Goal: Task Accomplishment & Management: Complete application form

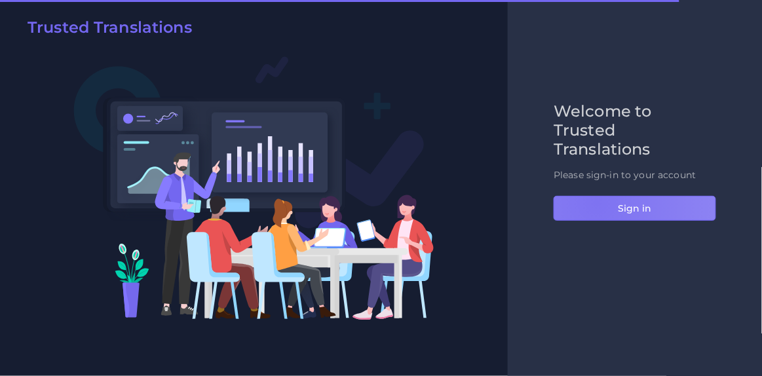
click at [596, 202] on button "Sign in" at bounding box center [635, 208] width 163 height 25
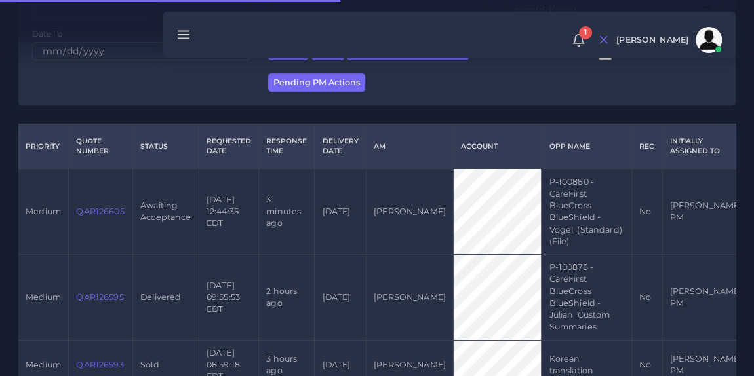
scroll to position [303, 0]
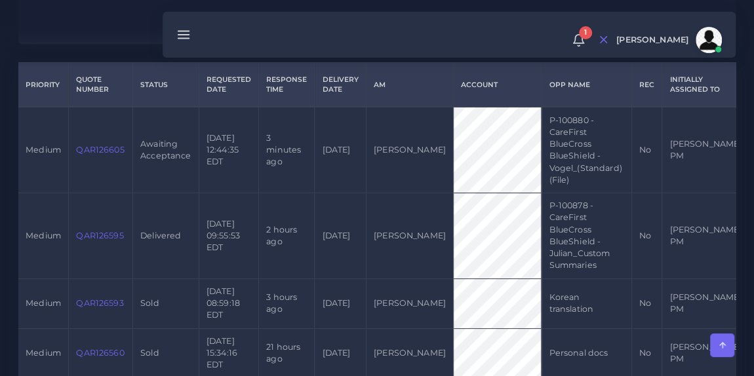
click at [103, 147] on link "QAR126605" at bounding box center [100, 150] width 48 height 10
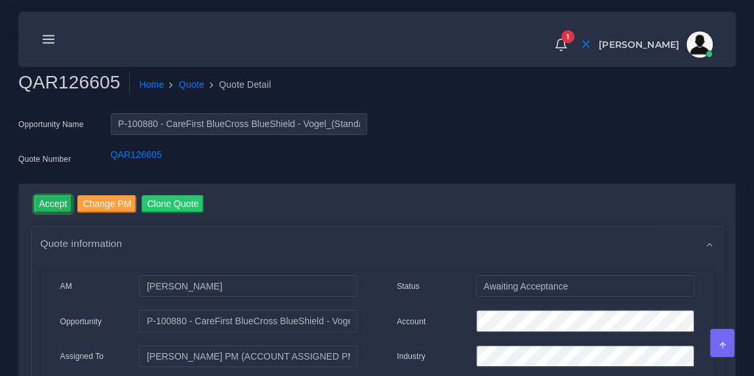
click at [47, 201] on input "Accept" at bounding box center [53, 204] width 39 height 18
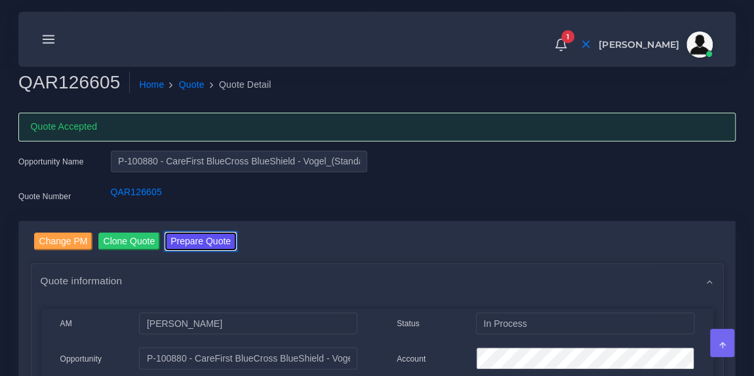
click at [202, 244] on button "Prepare Quote" at bounding box center [200, 242] width 71 height 18
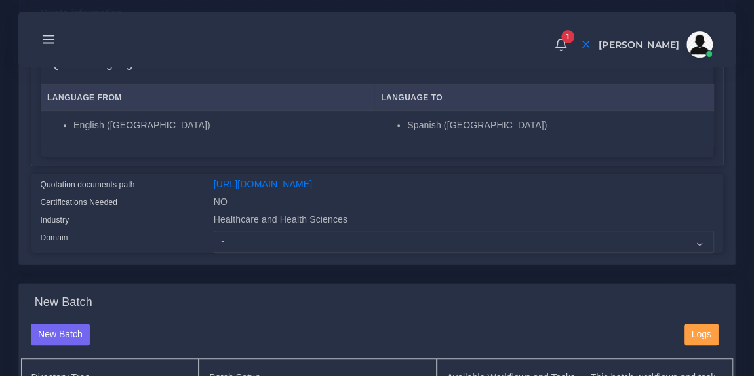
scroll to position [231, 0]
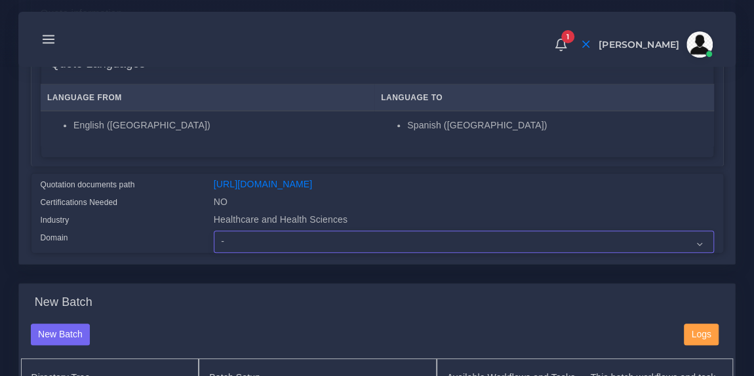
click at [285, 250] on select "- Advertising and Media Agriculture, Forestry and Fishing Architecture, Buildin…" at bounding box center [464, 242] width 500 height 22
click at [343, 252] on select "- Advertising and Media Agriculture, Forestry and Fishing Architecture, Buildin…" at bounding box center [464, 242] width 500 height 22
select select "Healthcare and Health Sciences"
click at [214, 239] on select "- Advertising and Media Agriculture, Forestry and Fishing Architecture, Buildin…" at bounding box center [464, 242] width 500 height 22
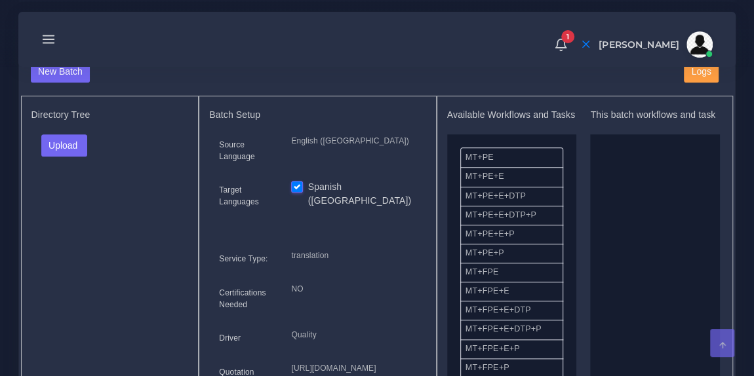
scroll to position [494, 0]
click at [75, 148] on button "Upload" at bounding box center [64, 145] width 47 height 22
click at [74, 200] on label "Files" at bounding box center [87, 193] width 90 height 16
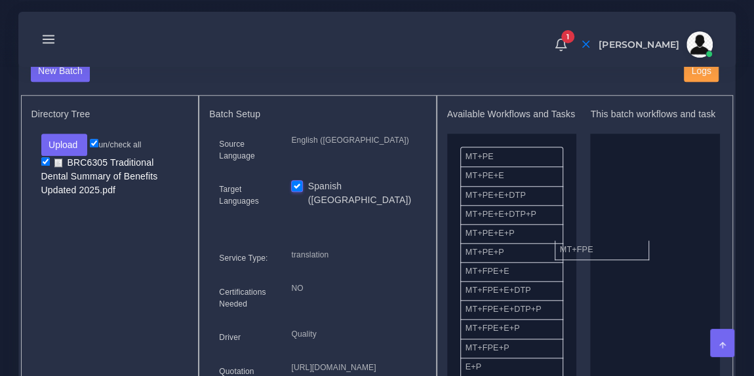
drag, startPoint x: 510, startPoint y: 290, endPoint x: 632, endPoint y: 249, distance: 129.1
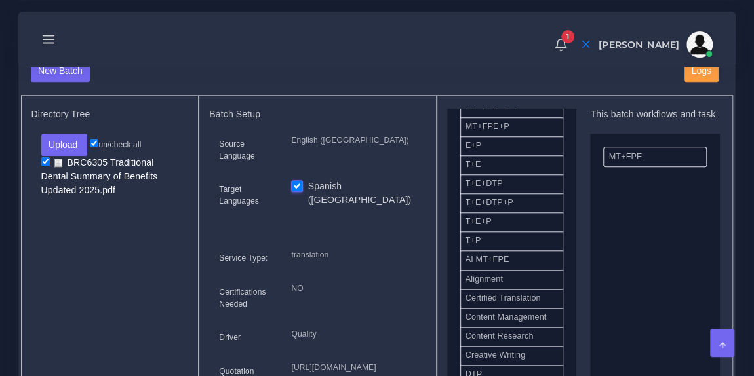
scroll to position [301, 0]
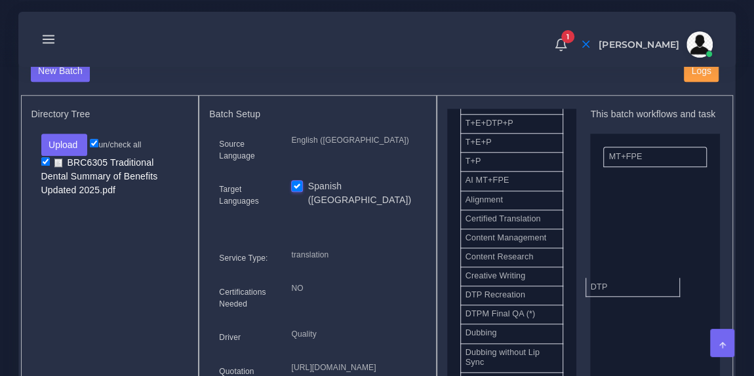
drag, startPoint x: 505, startPoint y: 303, endPoint x: 636, endPoint y: 292, distance: 131.6
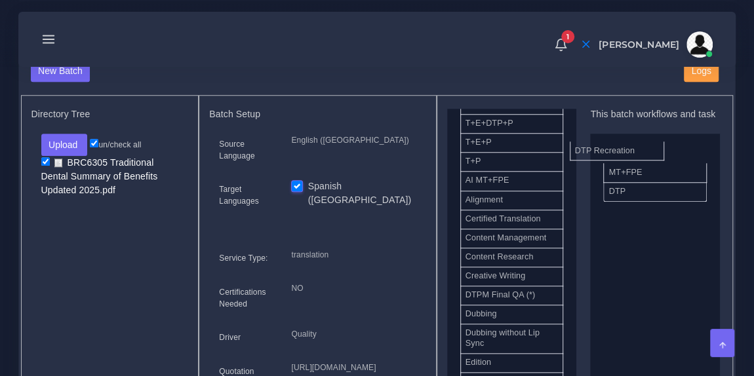
drag, startPoint x: 546, startPoint y: 299, endPoint x: 661, endPoint y: 142, distance: 194.5
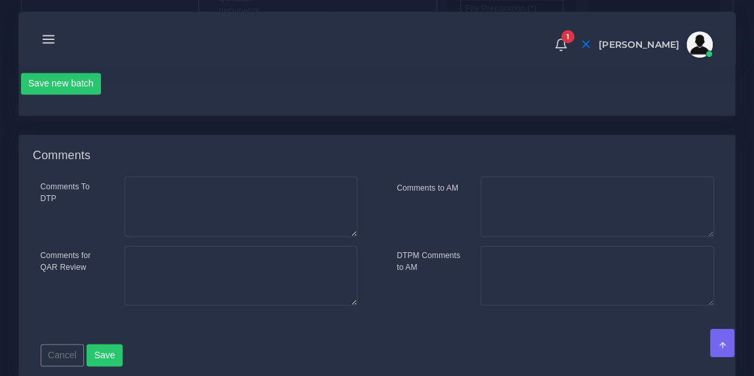
scroll to position [889, 0]
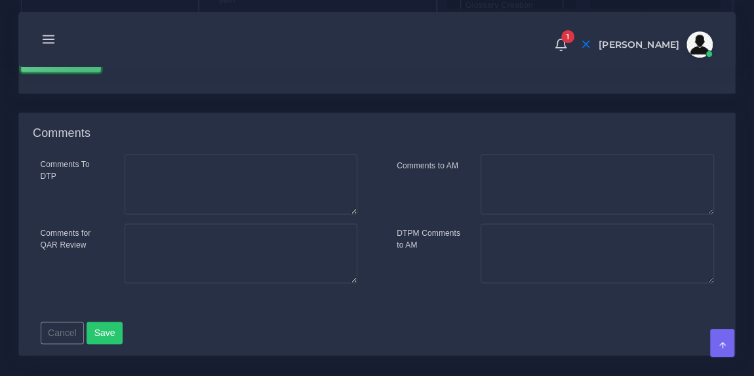
click at [86, 73] on button "Save new batch" at bounding box center [61, 61] width 81 height 22
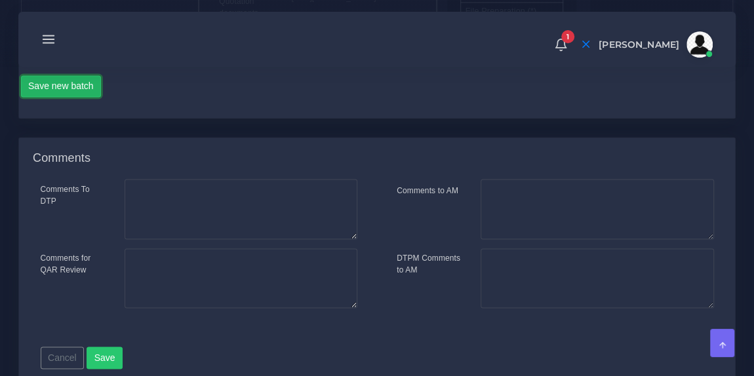
scroll to position [864, 0]
click at [83, 98] on button "Save new batch" at bounding box center [61, 87] width 81 height 22
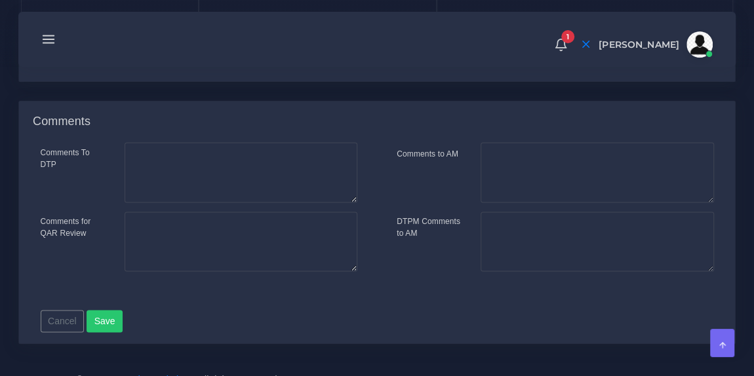
scroll to position [902, 0]
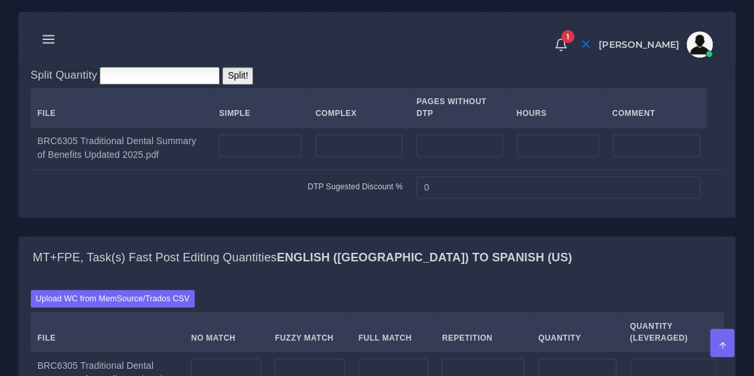
scroll to position [1030, 0]
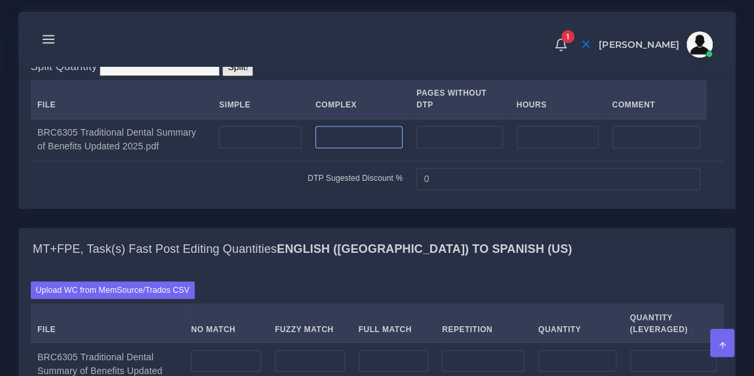
click at [343, 148] on input "number" at bounding box center [358, 137] width 87 height 22
click at [279, 148] on input "number" at bounding box center [260, 137] width 83 height 22
type input "8"
type input "7"
click at [289, 111] on div "Split Quantity Split! File Simple Complex Pages Without DTP Hours Comment 7 0" at bounding box center [377, 127] width 716 height 161
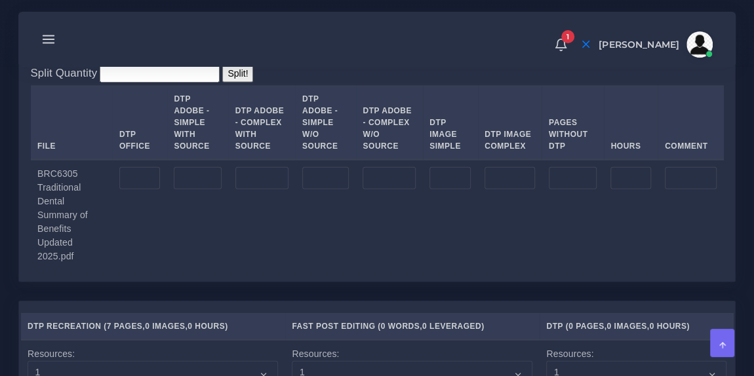
scroll to position [1448, 0]
click at [139, 189] on input "number" at bounding box center [139, 177] width 41 height 22
type input "7"
click at [199, 270] on td at bounding box center [197, 214] width 61 height 111
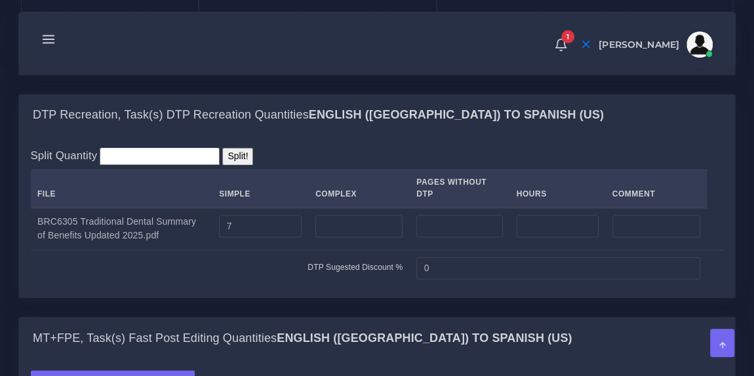
scroll to position [942, 0]
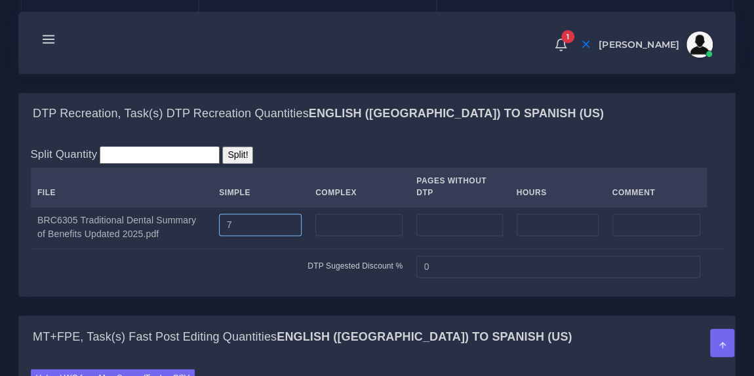
click at [248, 236] on input "7" at bounding box center [260, 225] width 83 height 22
type input "4"
click at [340, 216] on div "Split Quantity Split! File Simple Complex Pages Without DTP Hours Comment 4 0" at bounding box center [377, 215] width 693 height 138
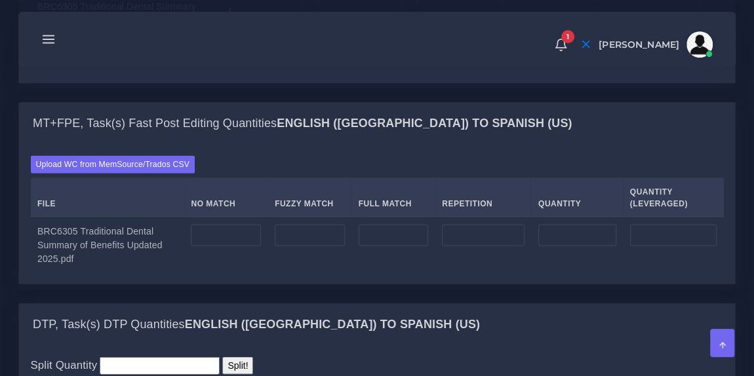
scroll to position [1157, 0]
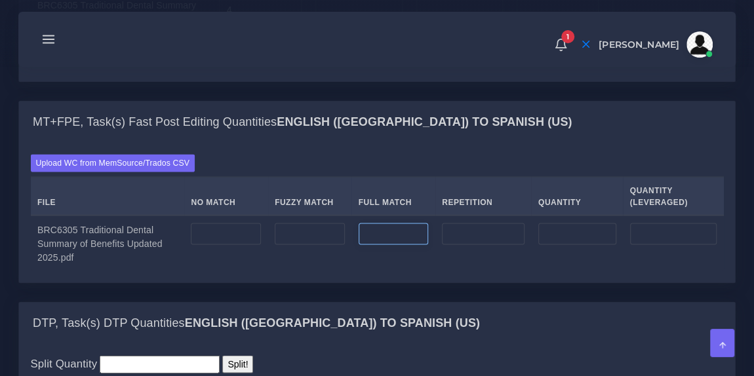
click at [399, 245] on input "number" at bounding box center [393, 234] width 70 height 22
type input "1776"
type input "444"
click at [465, 245] on input "number" at bounding box center [483, 234] width 83 height 22
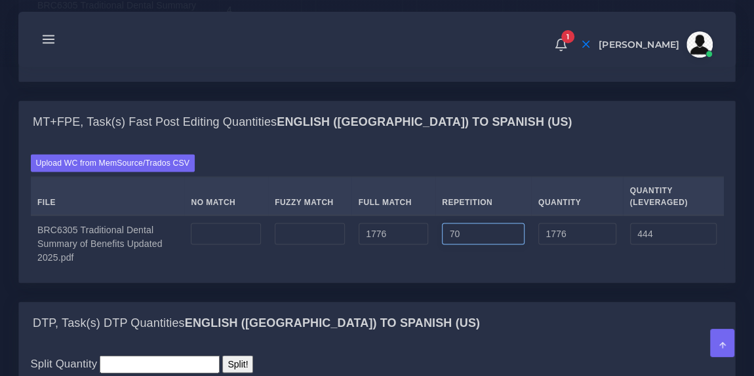
type input "70"
type input "1846"
type input "461"
click at [242, 245] on input "number" at bounding box center [226, 234] width 70 height 22
type input "70"
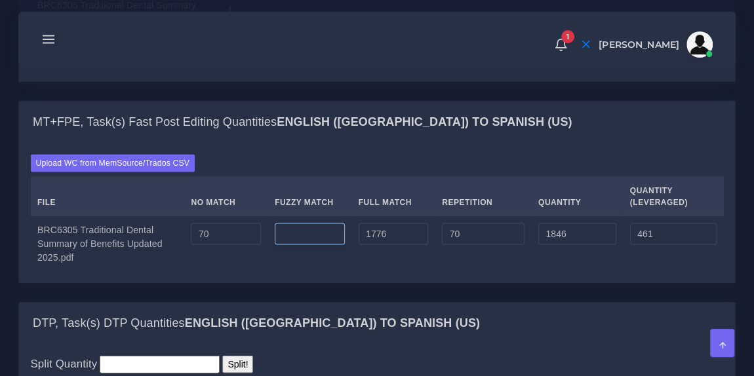
type input "1916"
type input "531"
click at [297, 245] on input "number" at bounding box center [310, 234] width 70 height 22
type input "291"
type input "2207"
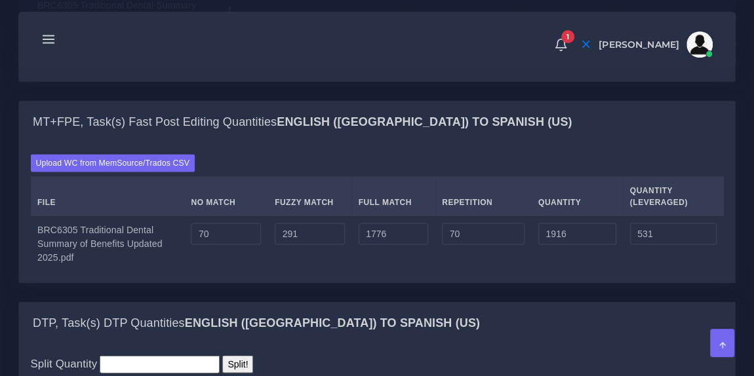
type input "677"
click at [396, 208] on div "Upload WC from MemSource/Trados CSV File No Match Fuzzy Match Full Match Repeti…" at bounding box center [377, 212] width 716 height 140
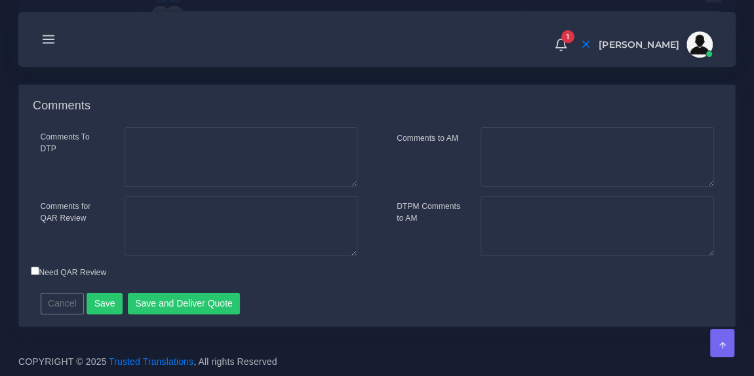
scroll to position [2145, 0]
click at [194, 303] on button "Save and Deliver Quote" at bounding box center [184, 304] width 113 height 22
